Goal: Check status: Check status

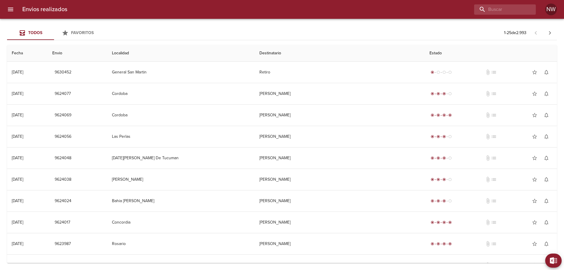
scroll to position [88, 0]
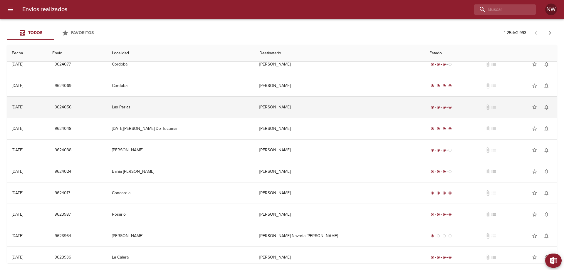
scroll to position [59, 0]
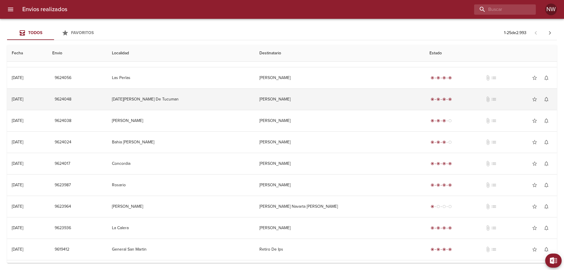
click at [375, 106] on td "[PERSON_NAME]" at bounding box center [340, 99] width 170 height 21
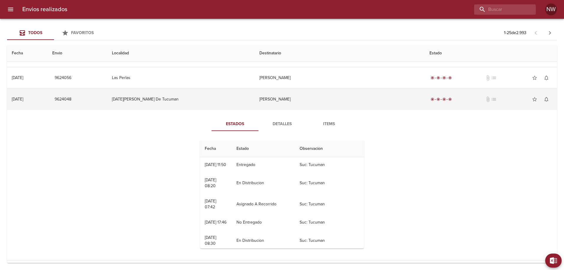
click at [375, 106] on td "[PERSON_NAME]" at bounding box center [340, 99] width 170 height 21
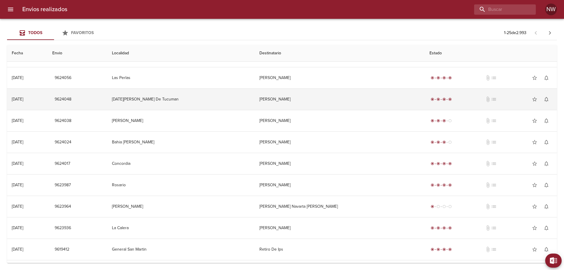
scroll to position [0, 0]
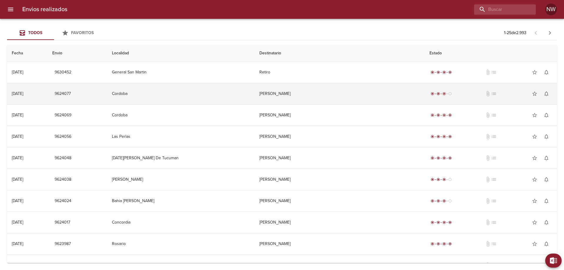
click at [374, 104] on td "[PERSON_NAME]" at bounding box center [340, 93] width 170 height 21
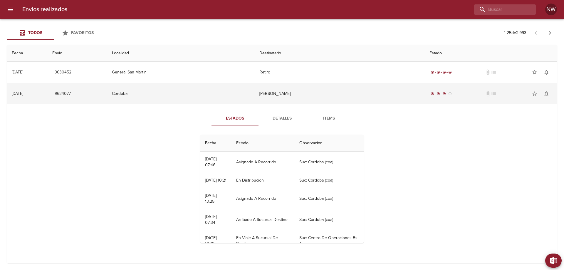
click at [359, 100] on td "[PERSON_NAME]" at bounding box center [340, 93] width 170 height 21
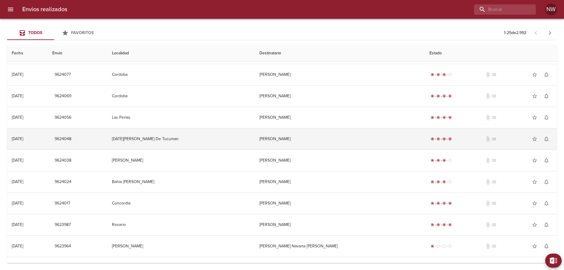
scroll to position [29, 0]
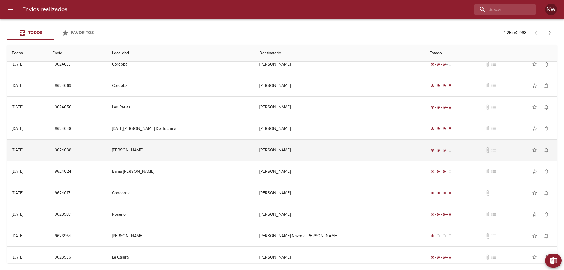
click at [344, 154] on td "[PERSON_NAME]" at bounding box center [340, 150] width 170 height 21
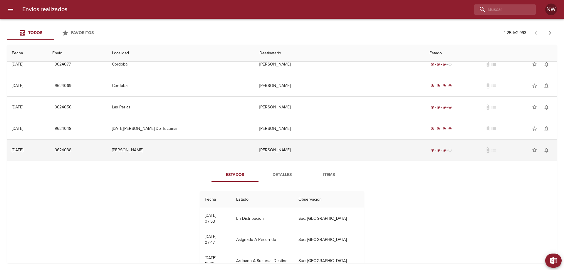
click at [344, 154] on td "[PERSON_NAME]" at bounding box center [340, 150] width 170 height 21
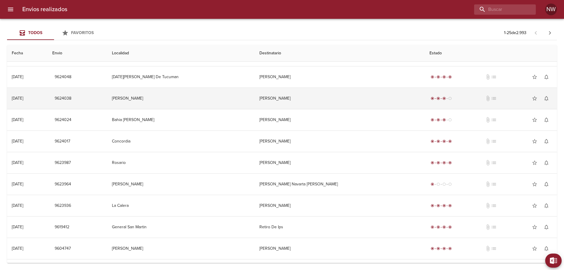
scroll to position [88, 0]
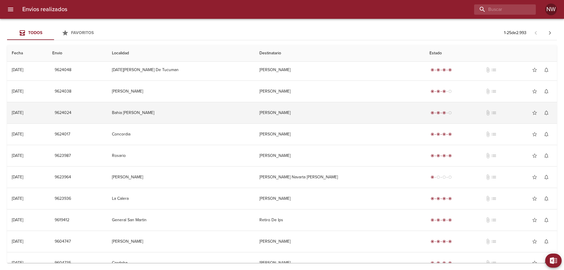
click at [352, 115] on td "[PERSON_NAME]" at bounding box center [340, 112] width 170 height 21
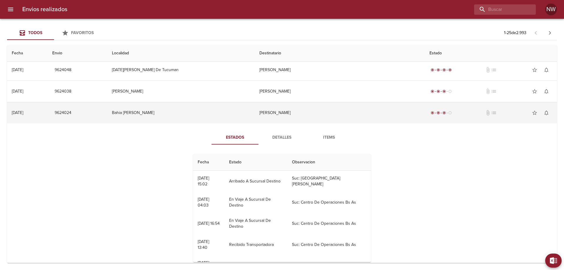
click at [351, 116] on td "[PERSON_NAME]" at bounding box center [340, 112] width 170 height 21
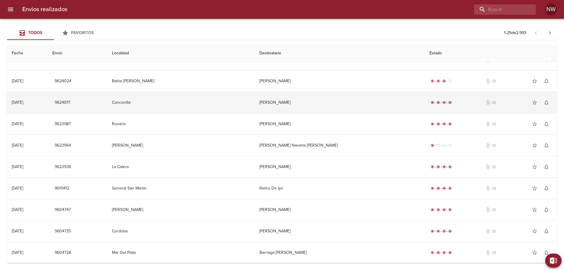
scroll to position [176, 0]
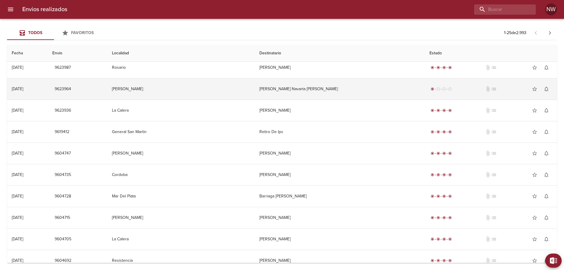
click at [353, 100] on td "[PERSON_NAME] Navarta [PERSON_NAME]" at bounding box center [340, 88] width 170 height 21
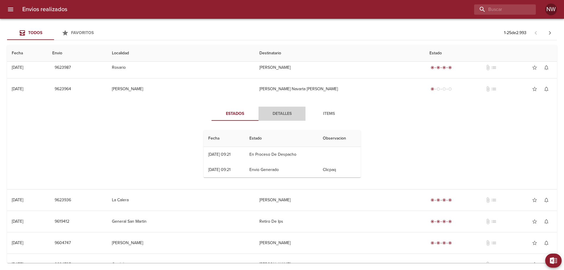
click at [272, 118] on span "Detalles" at bounding box center [282, 113] width 40 height 7
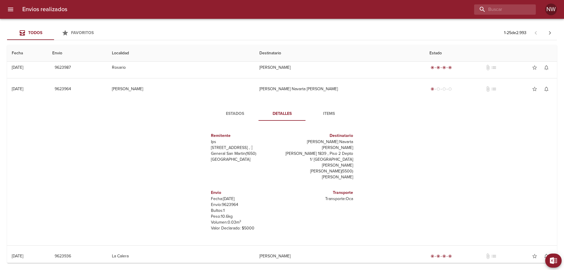
scroll to position [0, 0]
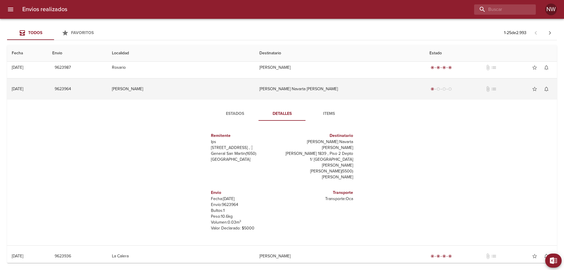
click at [326, 100] on td "[PERSON_NAME] Navarta [PERSON_NAME]" at bounding box center [340, 88] width 170 height 21
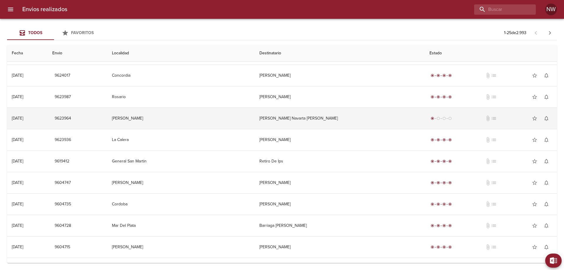
scroll to position [29, 0]
